Goal: Transaction & Acquisition: Purchase product/service

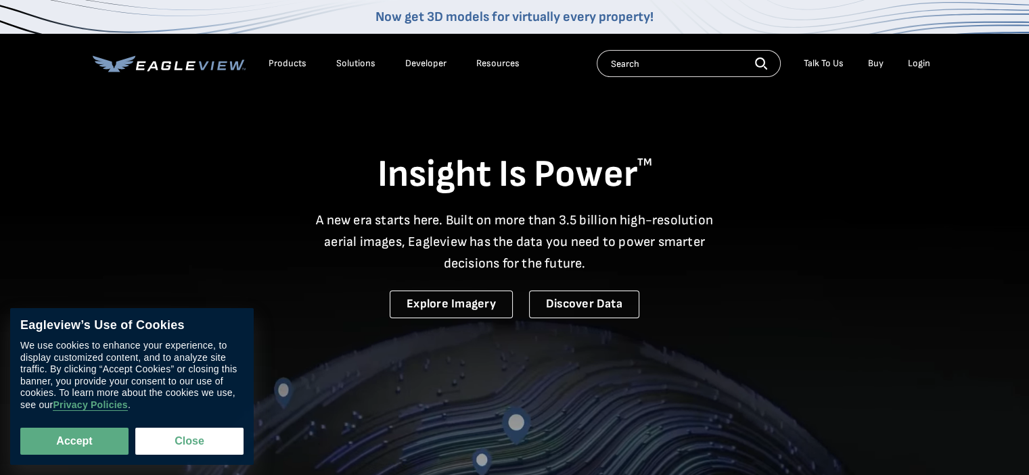
click at [918, 62] on div "Login" at bounding box center [919, 63] width 22 height 12
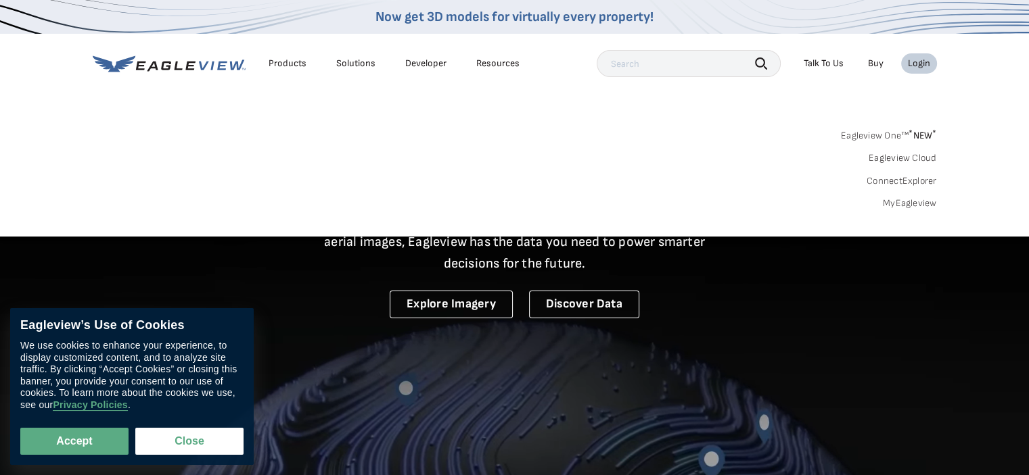
click at [907, 202] on link "MyEagleview" at bounding box center [909, 203] width 54 height 12
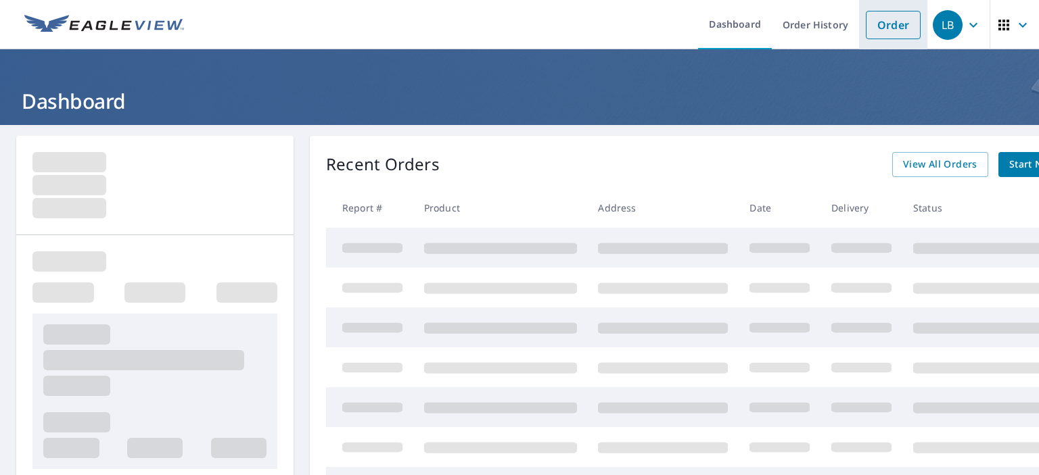
click at [891, 24] on link "Order" at bounding box center [893, 25] width 55 height 28
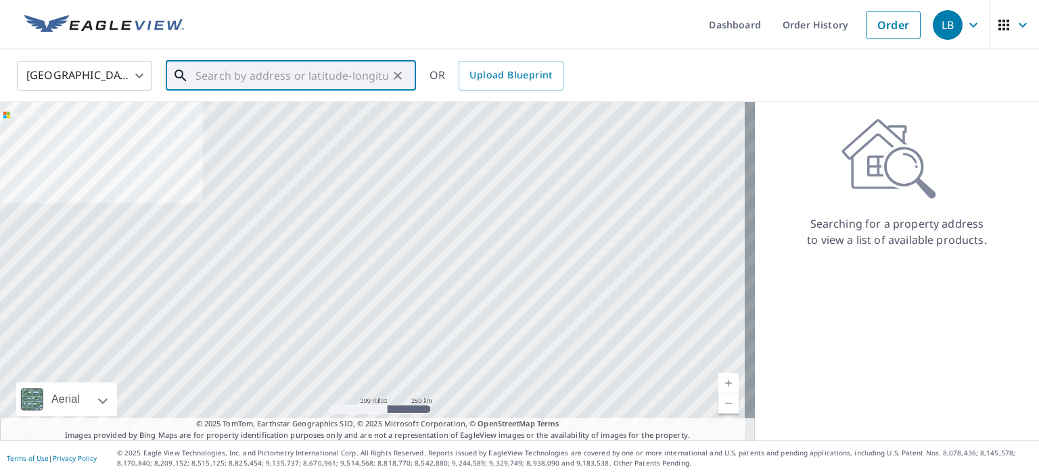
paste input "18 Homestead Road Marmora, NJ 08223"
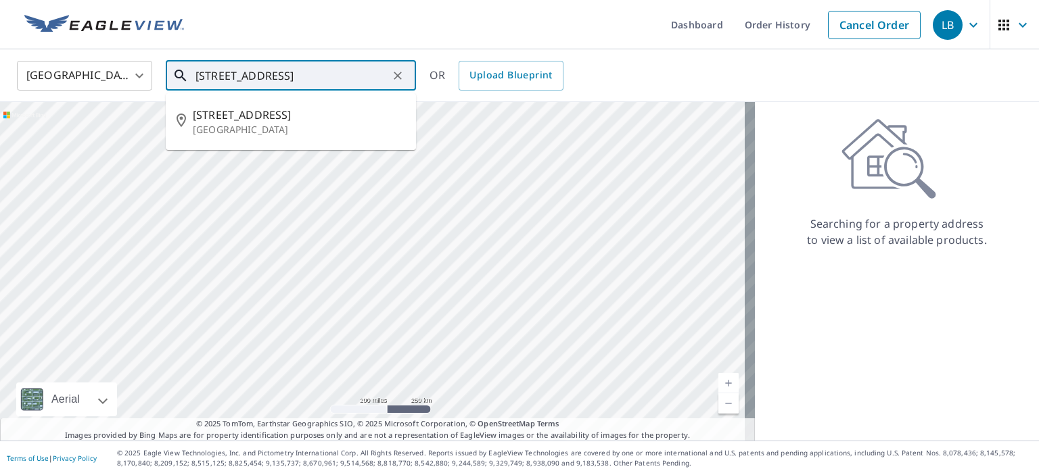
type input "18 Homestead Road Marmora, NJ 08223"
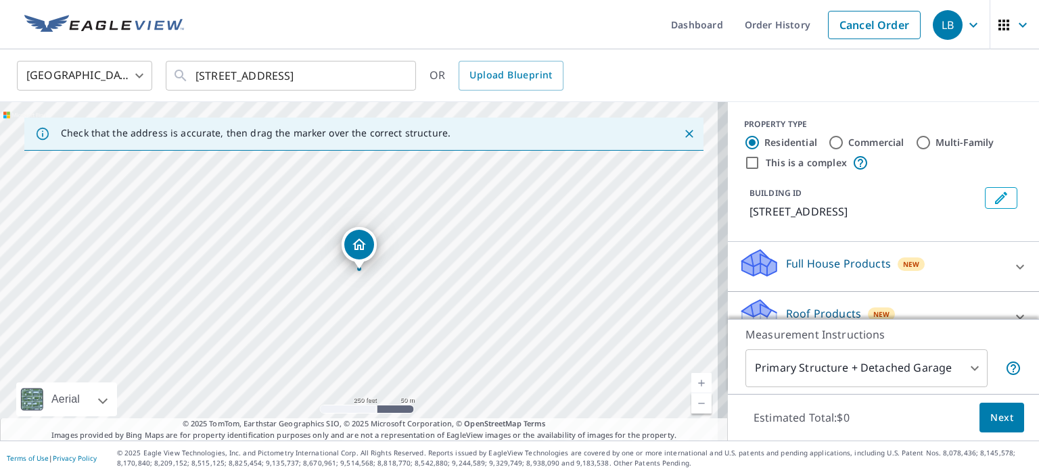
click at [990, 413] on span "Next" at bounding box center [1001, 418] width 23 height 17
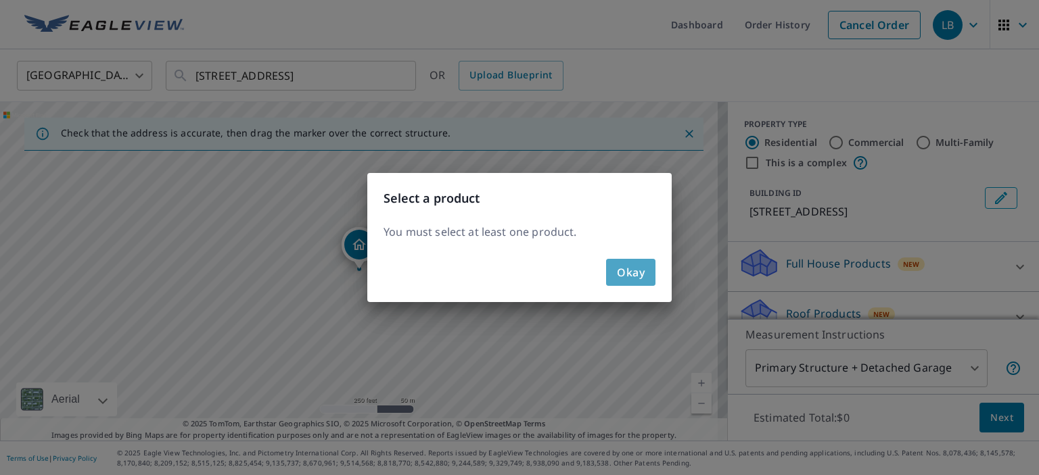
click at [628, 270] on span "Okay" at bounding box center [631, 272] width 28 height 19
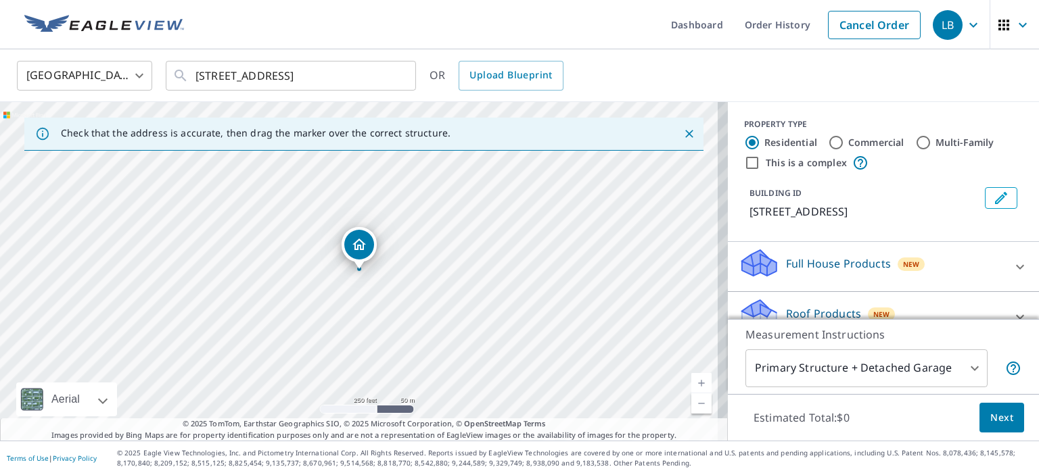
click at [964, 258] on div "Full House Products New" at bounding box center [870, 267] width 265 height 39
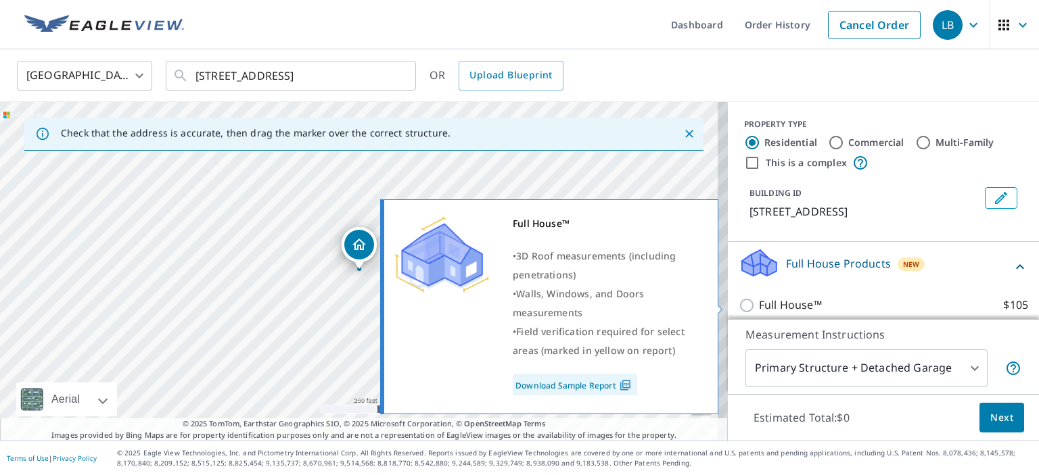
click at [738, 304] on input "Full House™ $105" at bounding box center [748, 306] width 20 height 16
checkbox input "true"
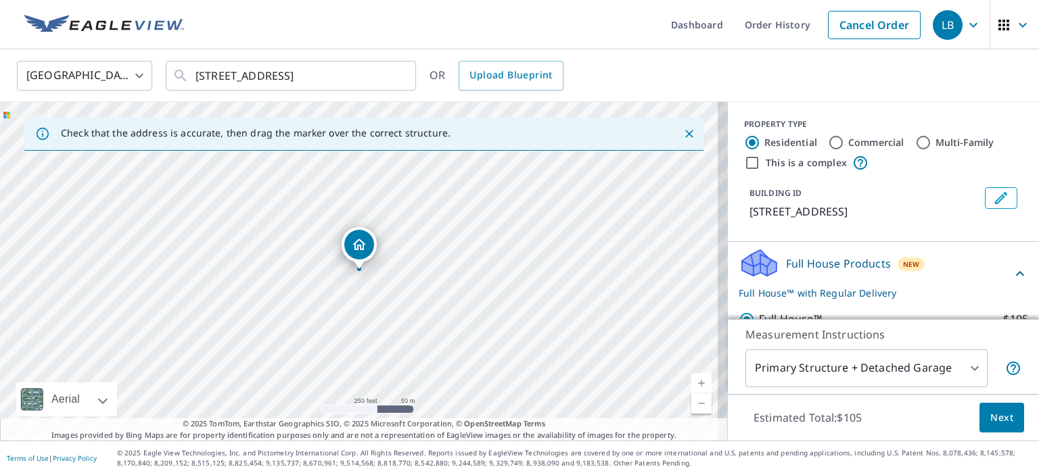
click at [1006, 415] on button "Next" at bounding box center [1001, 418] width 45 height 30
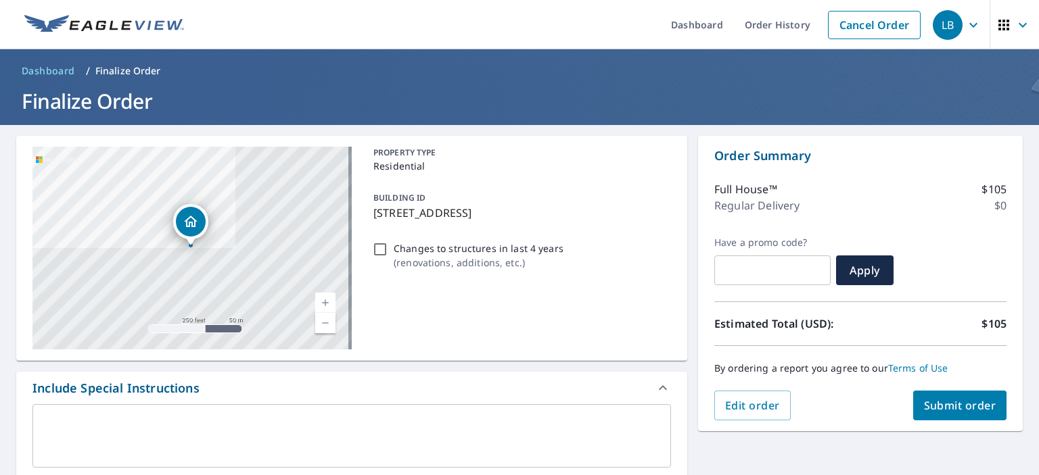
click at [929, 402] on span "Submit order" at bounding box center [960, 405] width 72 height 15
